Goal: Transaction & Acquisition: Book appointment/travel/reservation

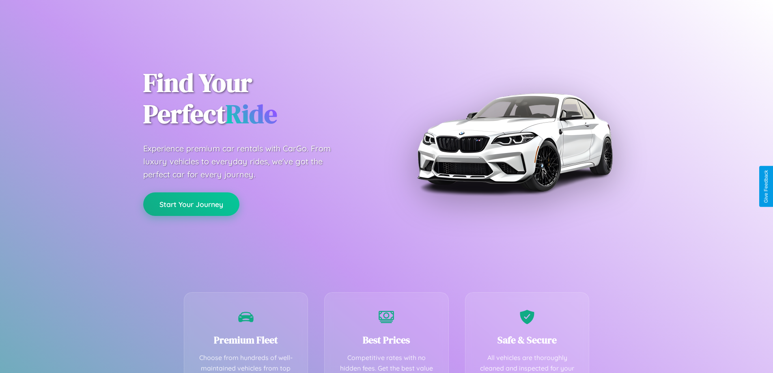
click at [191, 204] on button "Start Your Journey" at bounding box center [191, 204] width 96 height 24
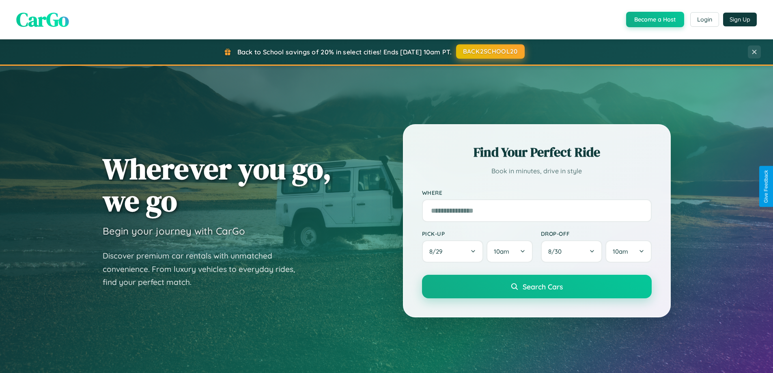
click at [490, 52] on button "BACK2SCHOOL20" at bounding box center [490, 51] width 69 height 15
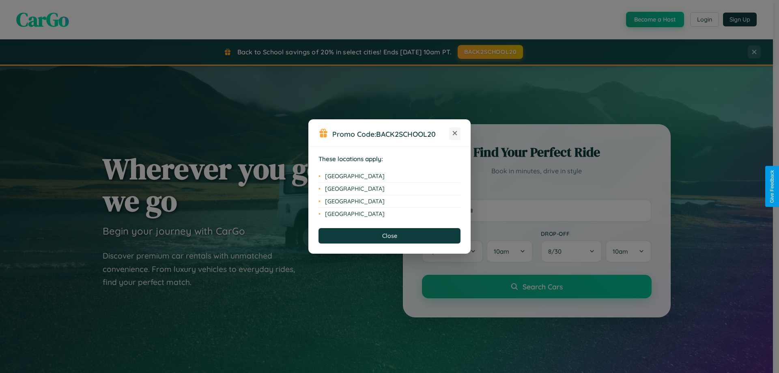
click at [455, 134] on icon at bounding box center [455, 133] width 4 height 4
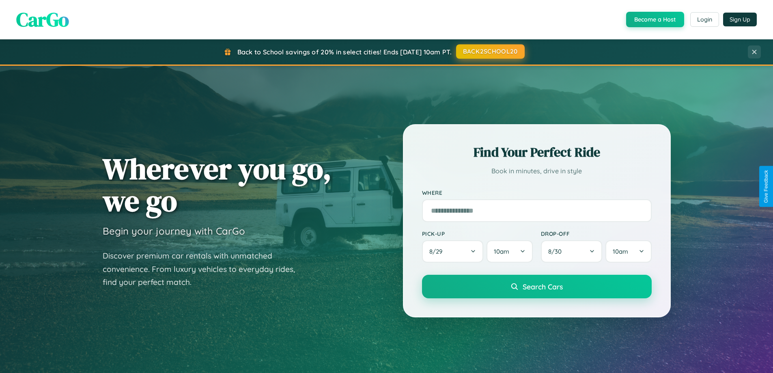
click at [490, 52] on button "BACK2SCHOOL20" at bounding box center [490, 51] width 69 height 15
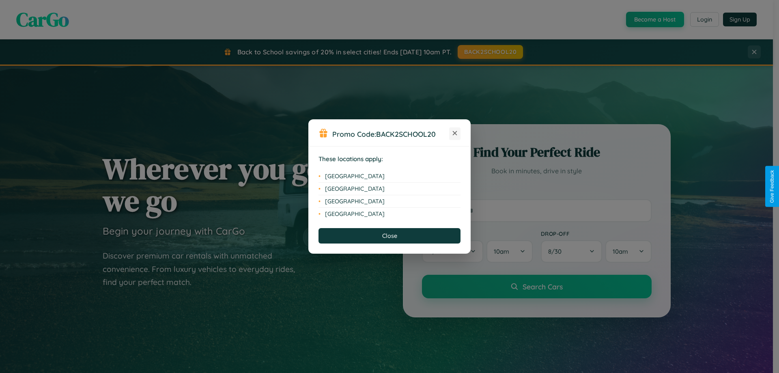
click at [455, 134] on icon at bounding box center [455, 133] width 4 height 4
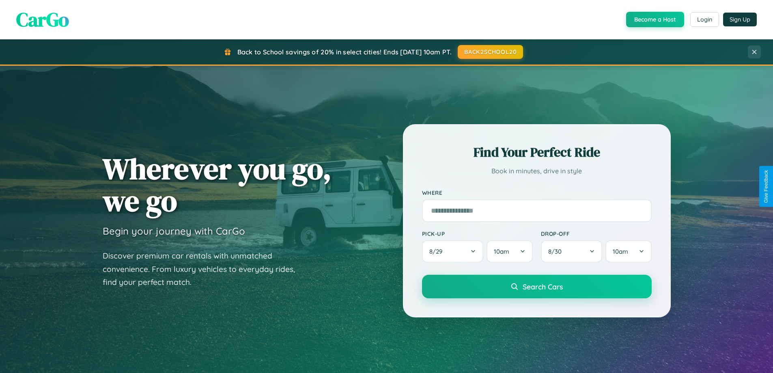
scroll to position [1304, 0]
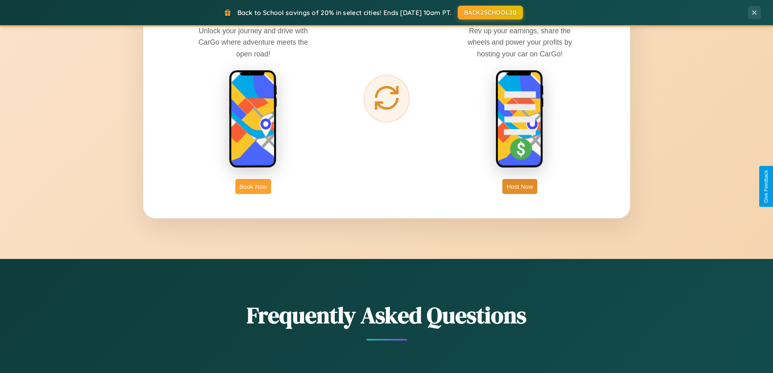
click at [253, 186] on button "Book Now" at bounding box center [253, 186] width 36 height 15
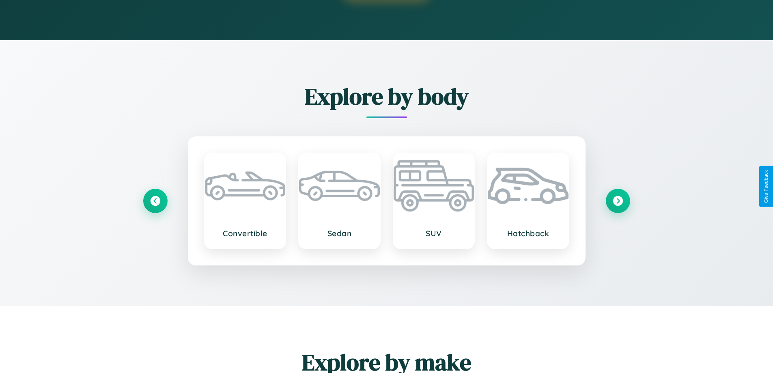
scroll to position [1089, 0]
